Goal: Complete application form

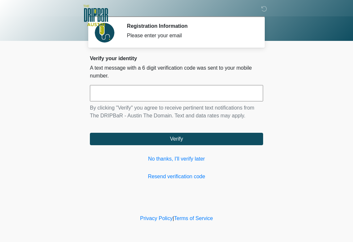
click at [181, 161] on link "No thanks, I'll verify later" at bounding box center [176, 159] width 173 height 8
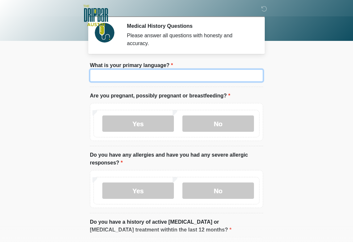
click at [175, 77] on input "What is your primary language?" at bounding box center [176, 75] width 173 height 12
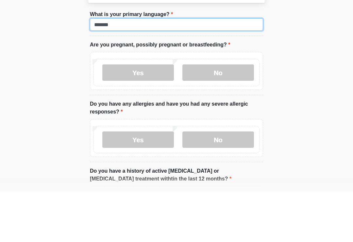
type input "*******"
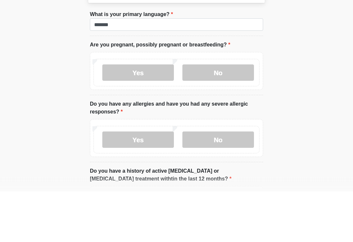
click at [218, 115] on label "No" at bounding box center [217, 123] width 71 height 16
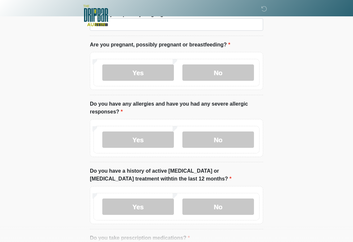
click at [139, 143] on label "Yes" at bounding box center [137, 139] width 71 height 16
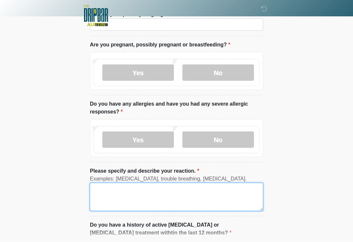
click at [109, 192] on textarea "Please specify and describe your reaction." at bounding box center [176, 196] width 173 height 28
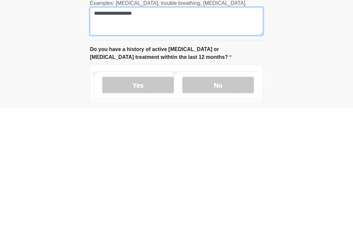
scroll to position [104, 0]
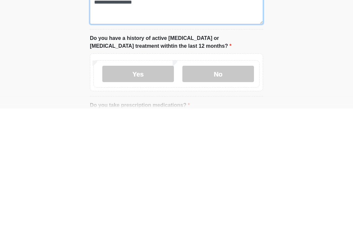
type textarea "**********"
click at [300, 66] on html "‎ ‎ ‎ ‎ Medical History Questions Please answer all questions with honesty and …" at bounding box center [176, 17] width 353 height 242
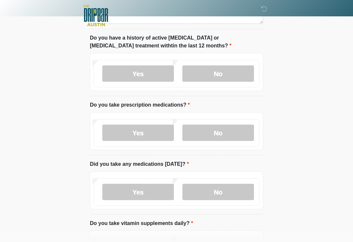
click at [220, 76] on label "No" at bounding box center [217, 73] width 71 height 16
click at [232, 135] on label "No" at bounding box center [217, 132] width 71 height 16
click at [227, 189] on label "No" at bounding box center [217, 191] width 71 height 16
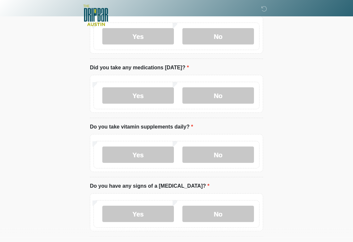
click at [230, 149] on label "No" at bounding box center [217, 155] width 71 height 16
click at [214, 211] on label "No" at bounding box center [217, 213] width 71 height 16
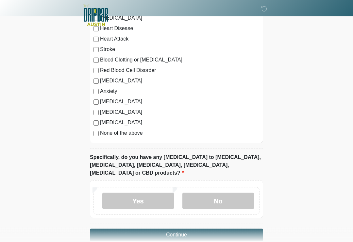
scroll to position [584, 0]
click at [221, 192] on label "No" at bounding box center [217, 200] width 71 height 16
click at [212, 228] on button "Continue" at bounding box center [176, 234] width 173 height 12
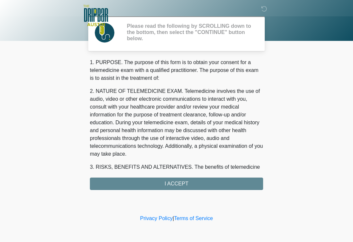
scroll to position [0, 0]
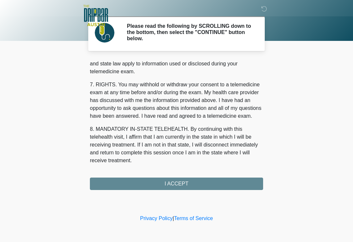
click at [203, 182] on button "I ACCEPT" at bounding box center [176, 183] width 173 height 12
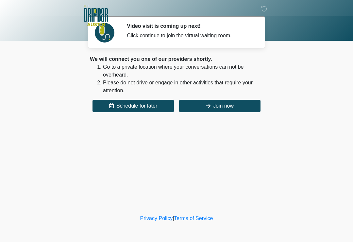
click at [229, 105] on button "Join now" at bounding box center [219, 106] width 81 height 12
